Goal: Transaction & Acquisition: Purchase product/service

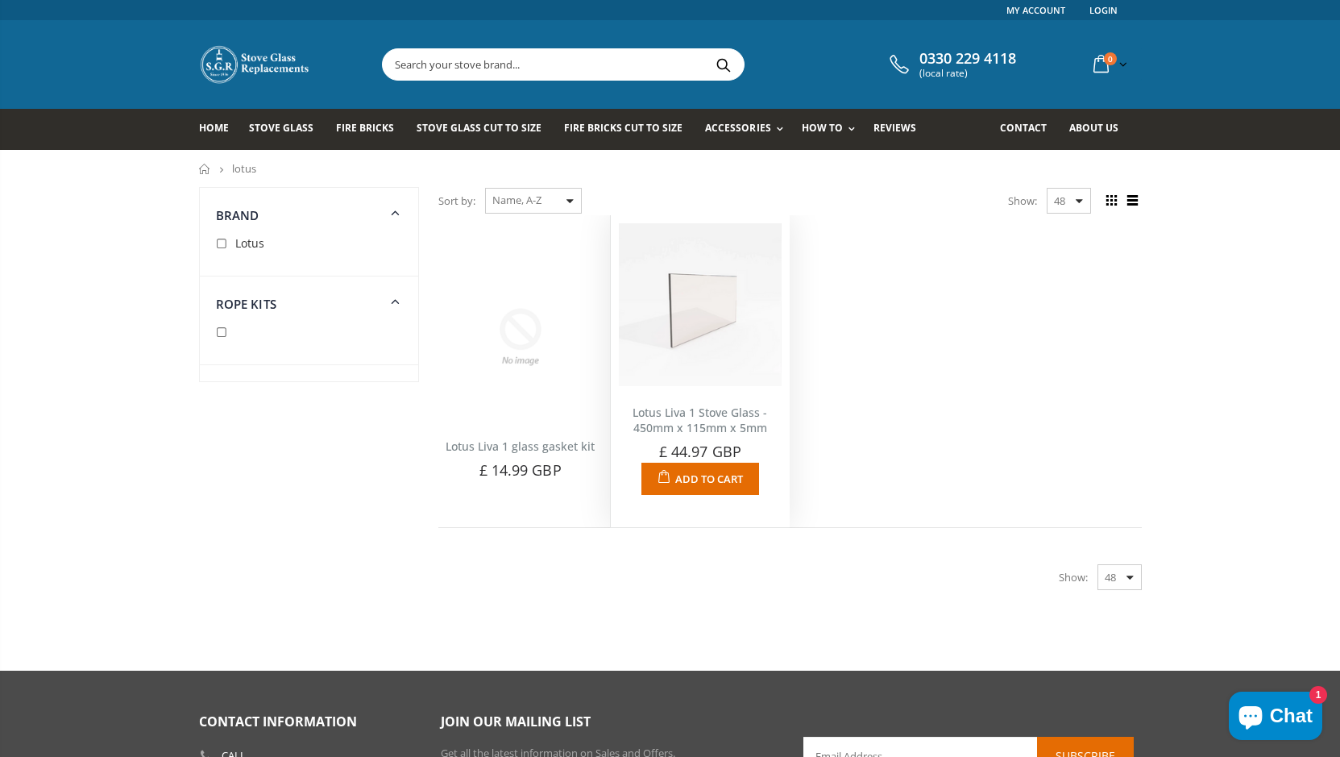
click at [708, 339] on img at bounding box center [700, 304] width 163 height 163
